Goal: Transaction & Acquisition: Book appointment/travel/reservation

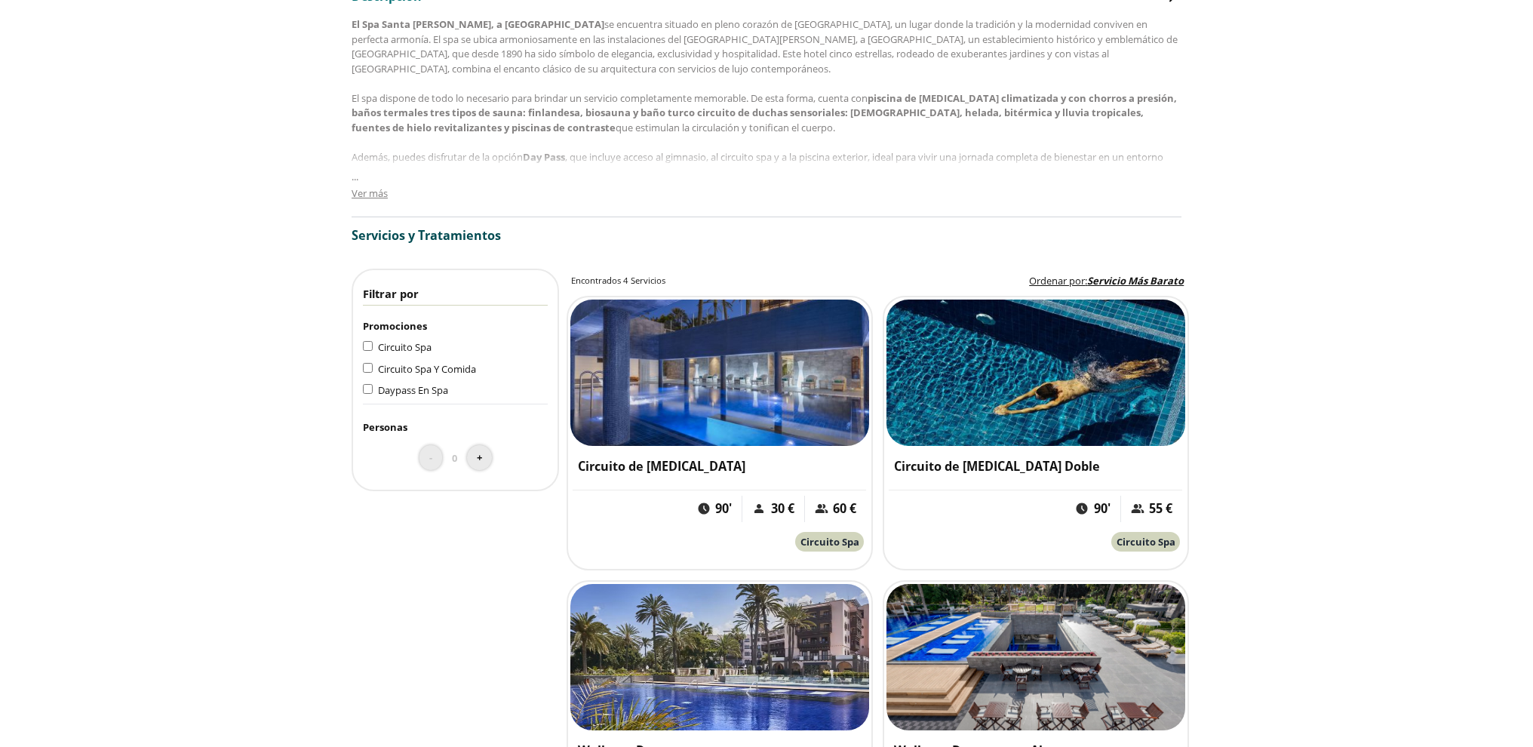
scroll to position [853, 0]
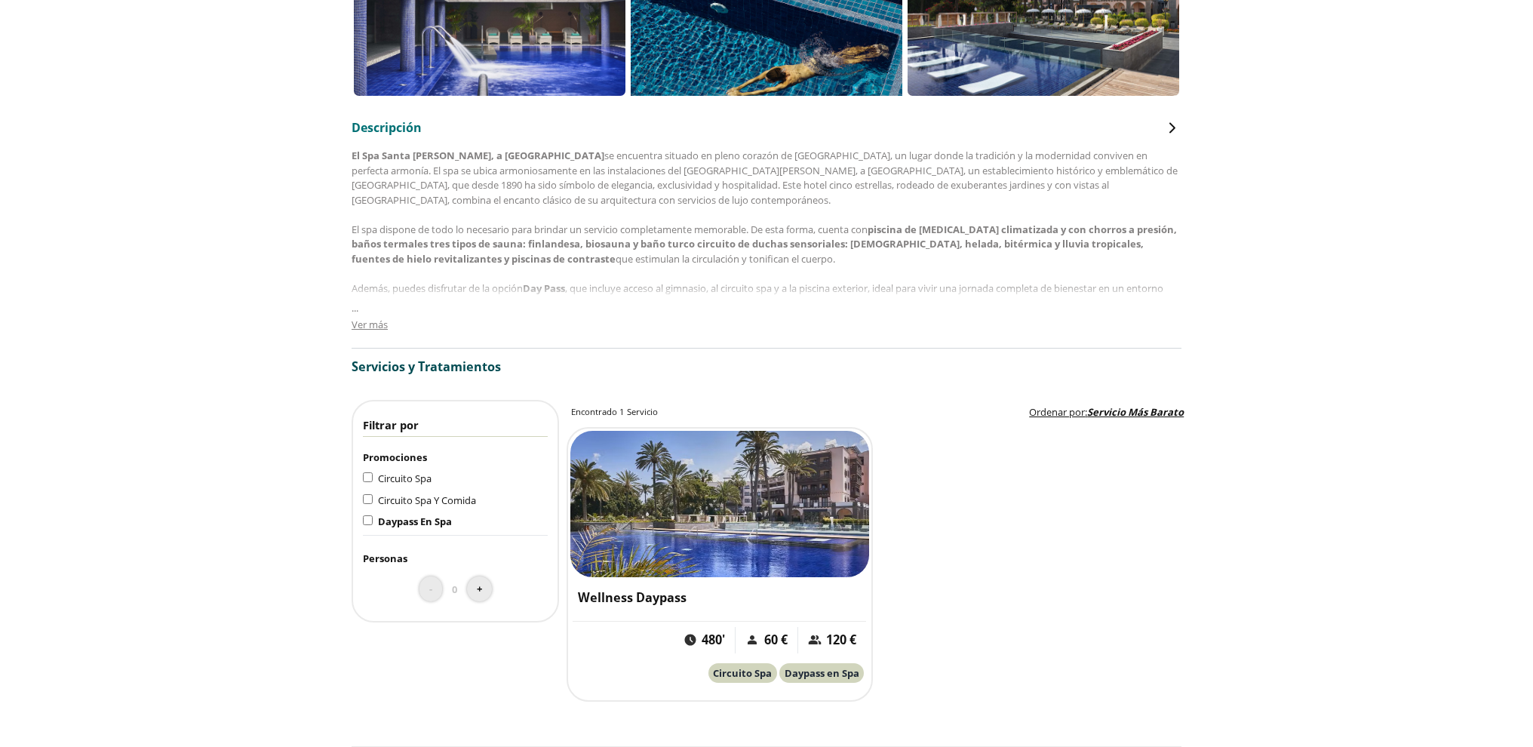
scroll to position [714, 0]
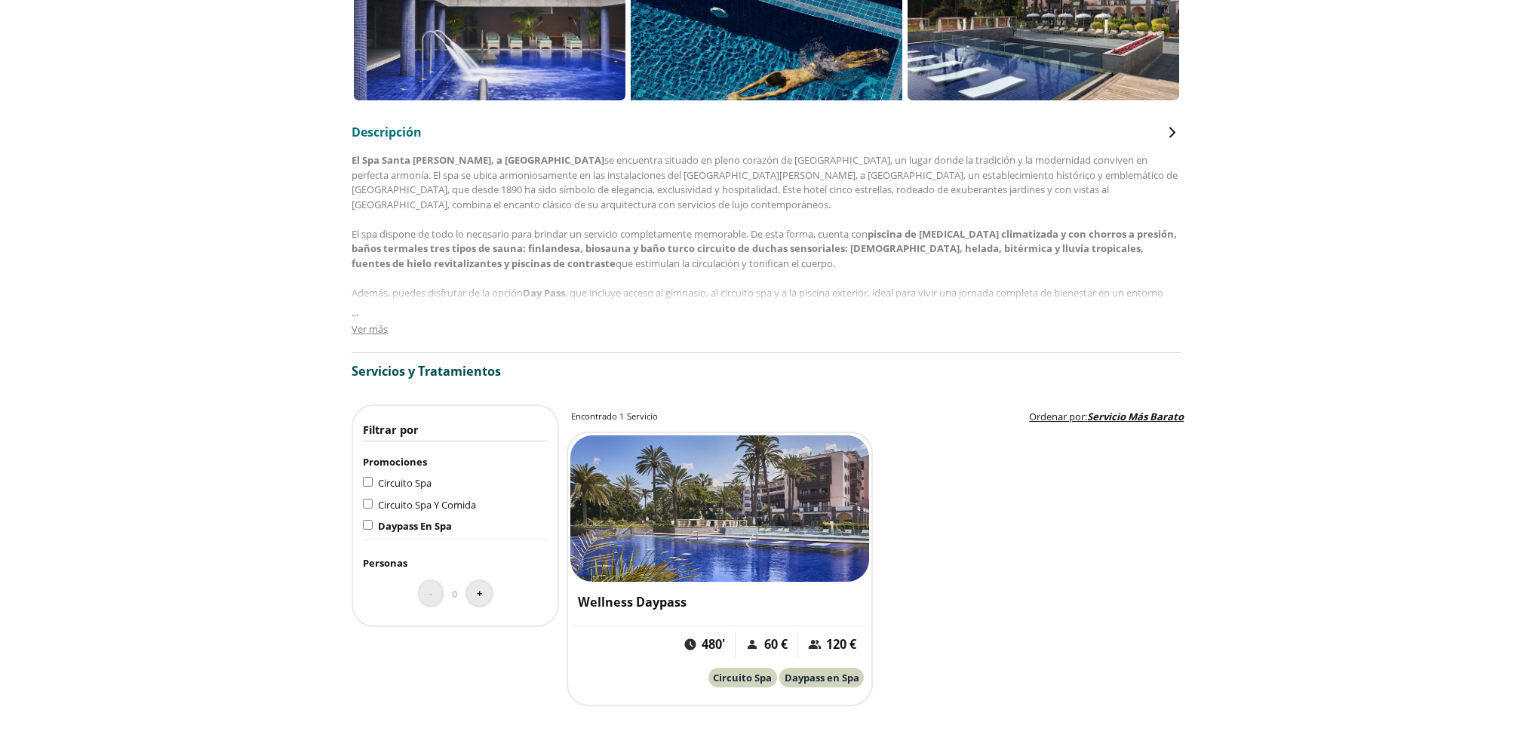
click at [362, 330] on span "Ver más" at bounding box center [370, 329] width 36 height 14
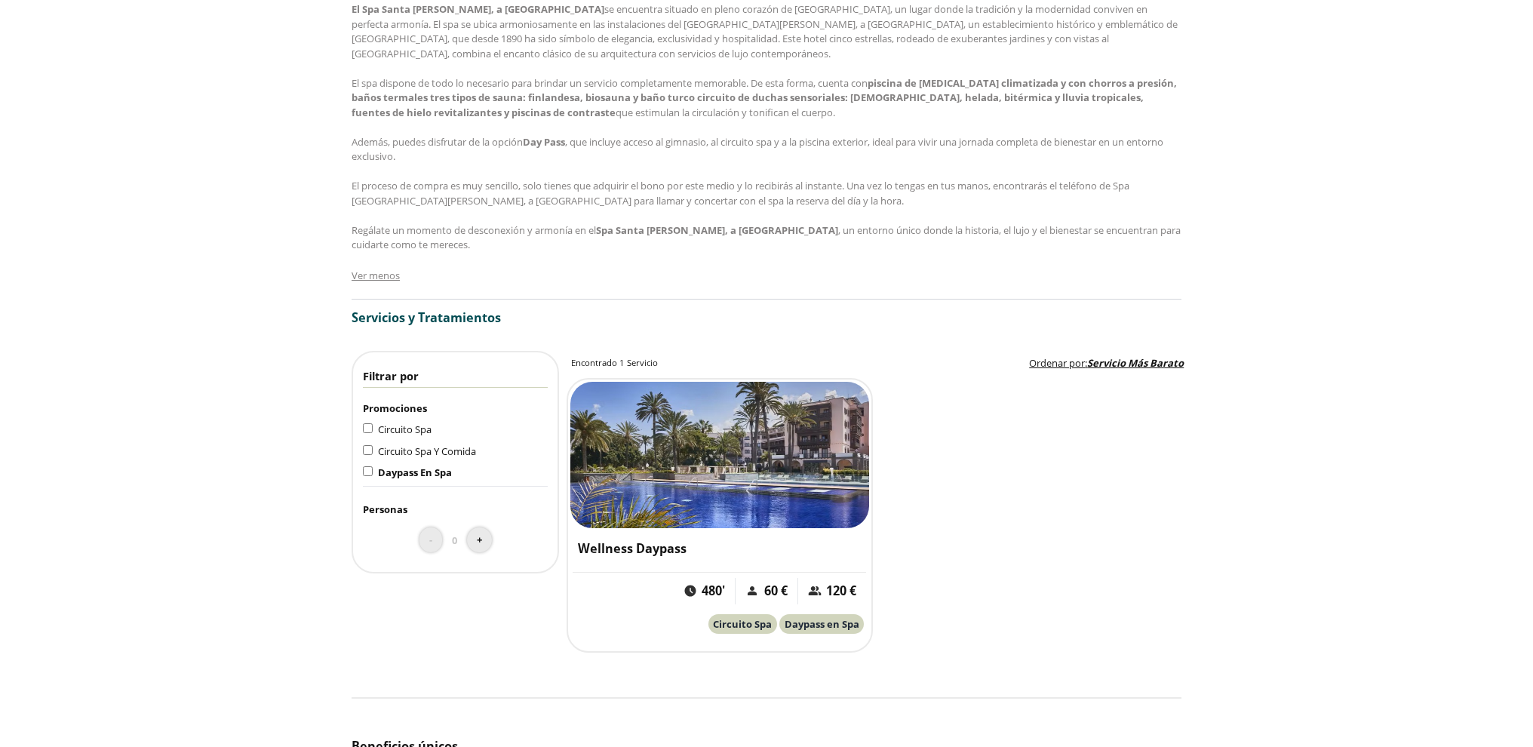
scroll to position [868, 0]
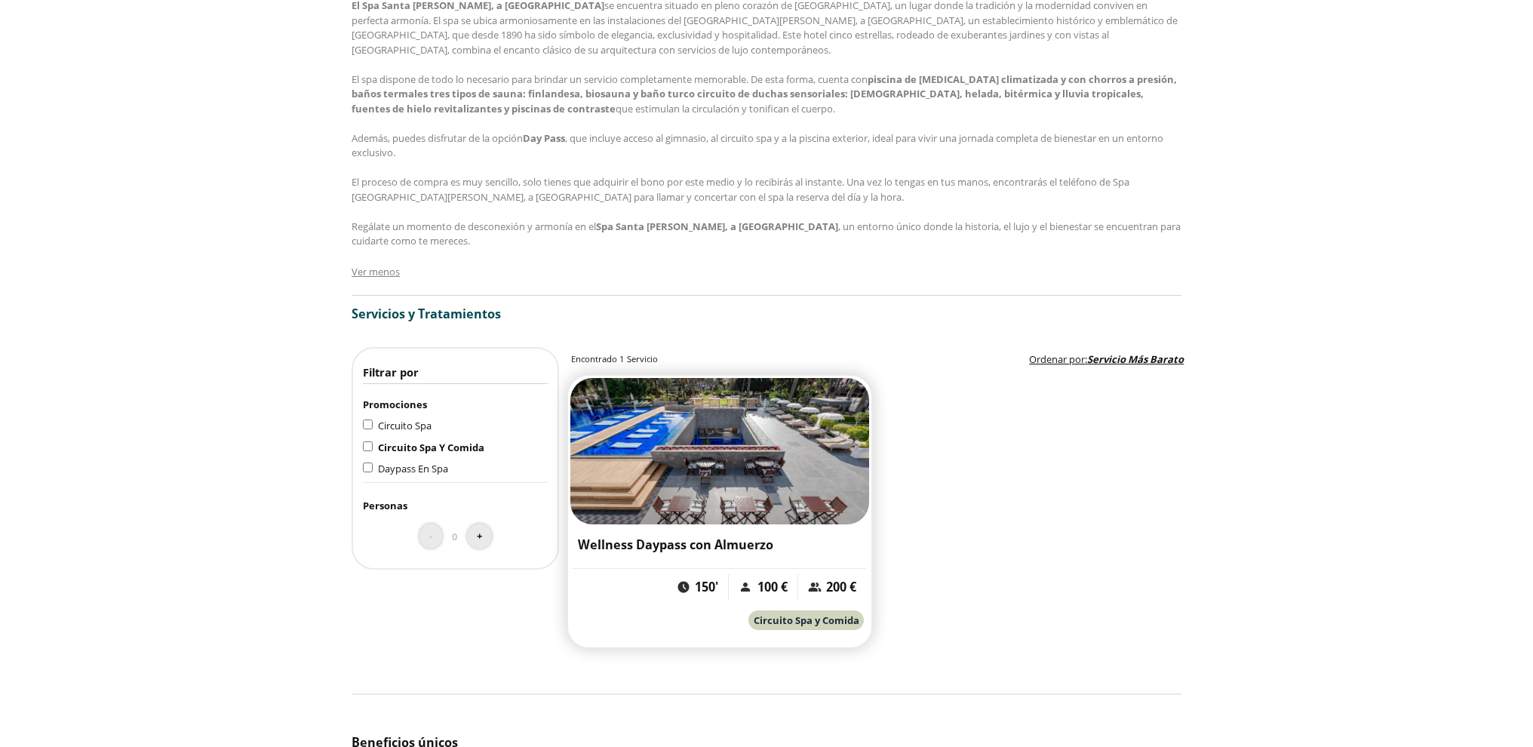
click at [717, 545] on h3 "Wellness Daypass con Almuerzo" at bounding box center [720, 544] width 284 height 17
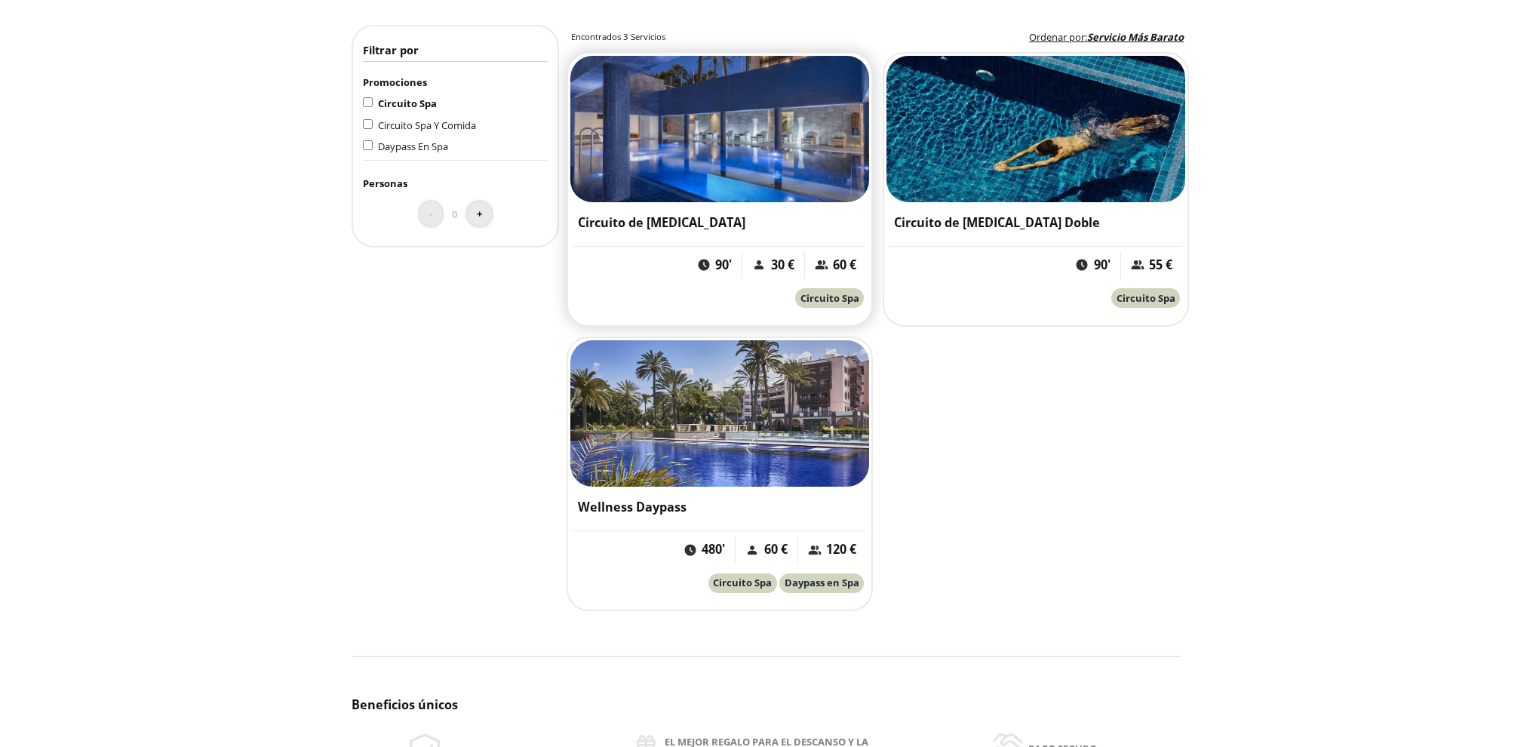
scroll to position [1193, 0]
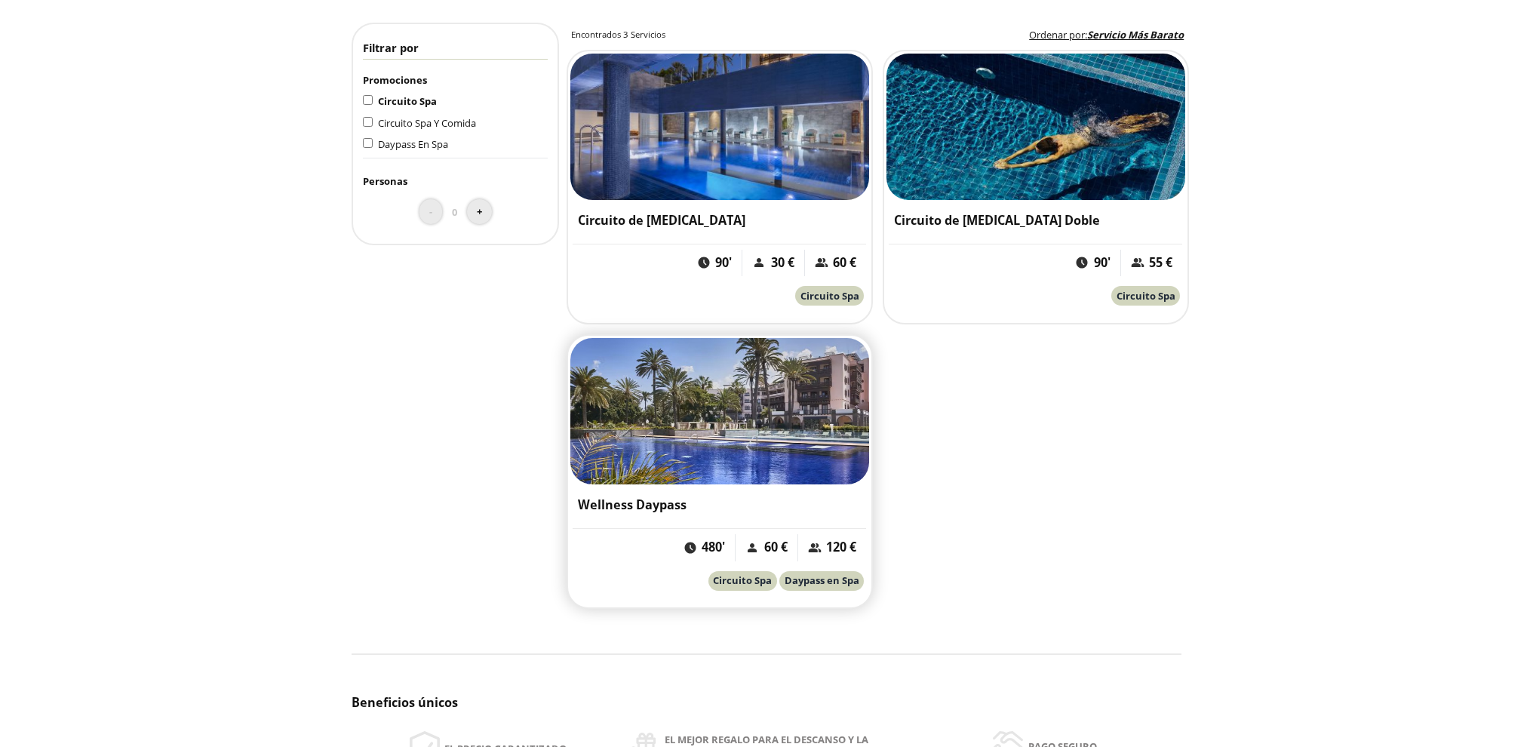
click at [639, 505] on h3 "Wellness Daypass" at bounding box center [720, 504] width 284 height 17
click at [1028, 220] on h3 "Circuito de [MEDICAL_DATA] Doble" at bounding box center [1036, 220] width 284 height 17
click at [677, 222] on h3 "Circuito de [MEDICAL_DATA]" at bounding box center [720, 220] width 284 height 17
